Goal: Task Accomplishment & Management: Manage account settings

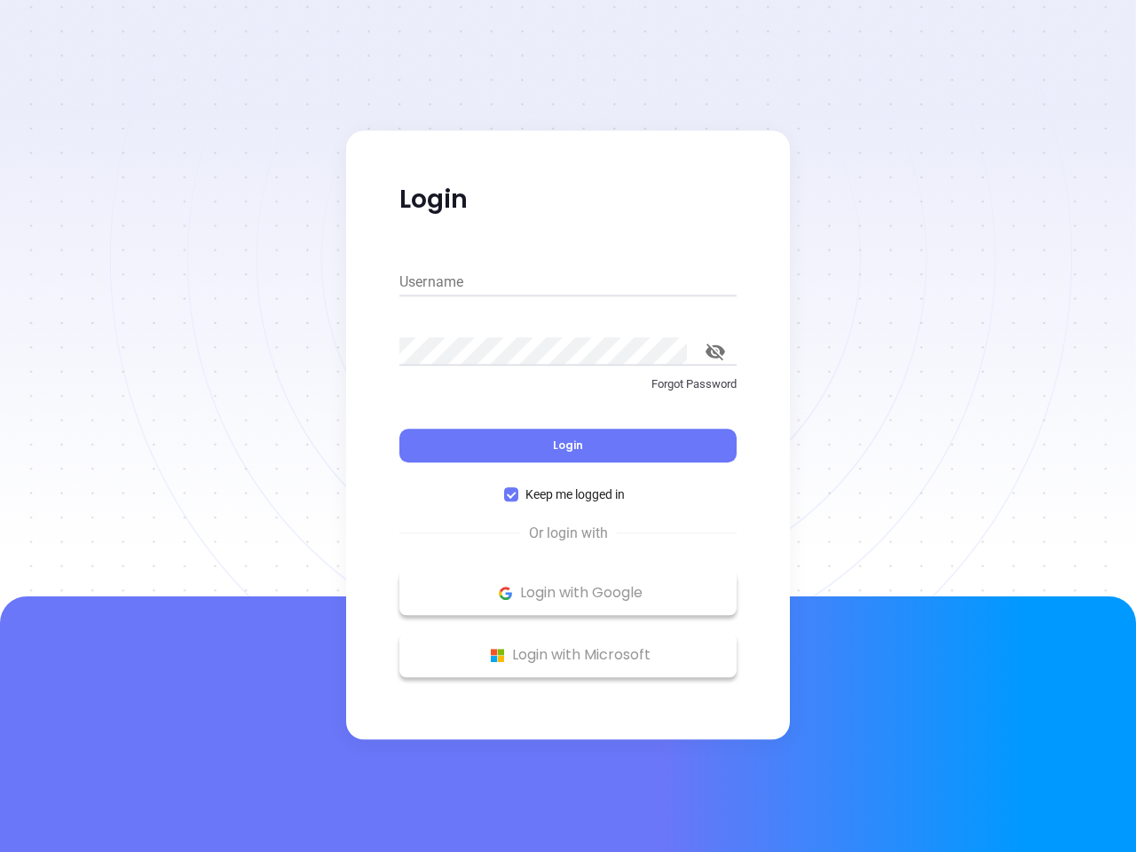
click at [568, 426] on div "Login" at bounding box center [567, 434] width 337 height 55
click at [568, 282] on input "Username" at bounding box center [567, 282] width 337 height 28
click at [715, 351] on icon "toggle password visibility" at bounding box center [715, 351] width 20 height 17
click at [568, 445] on span "Login" at bounding box center [568, 444] width 30 height 15
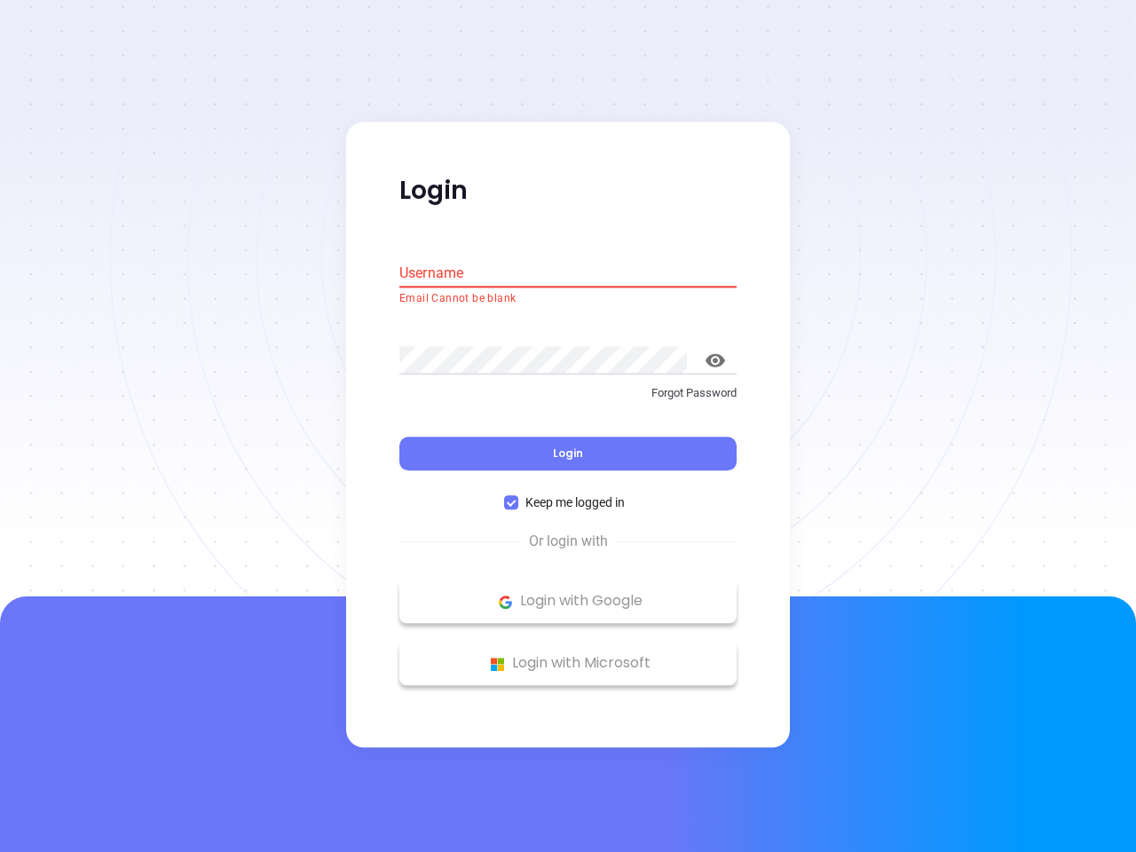
click at [568, 494] on span "Keep me logged in" at bounding box center [575, 503] width 114 height 20
click at [518, 496] on input "Keep me logged in" at bounding box center [511, 503] width 14 height 14
checkbox input "false"
click at [568, 593] on p "Login with Google" at bounding box center [567, 601] width 319 height 27
click at [568, 655] on p "Login with Microsoft" at bounding box center [567, 663] width 319 height 27
